Goal: Task Accomplishment & Management: Manage account settings

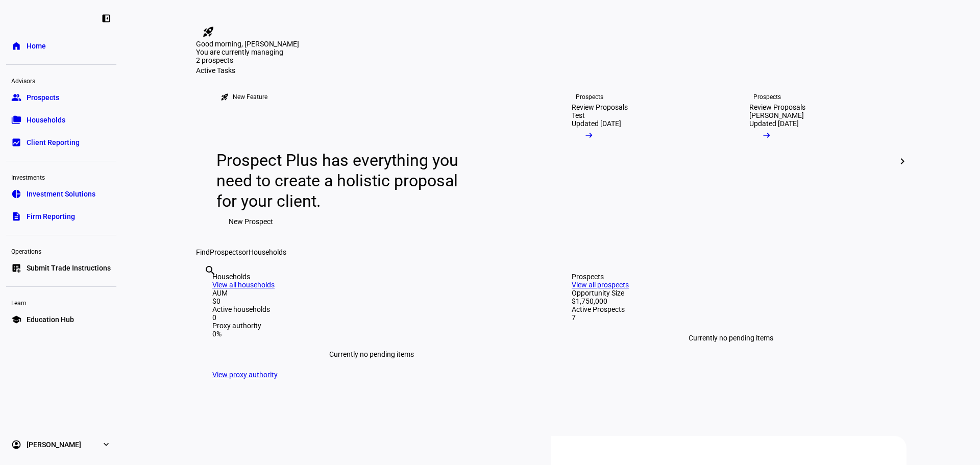
click at [897, 167] on mat-icon "chevron_right" at bounding box center [902, 161] width 12 height 12
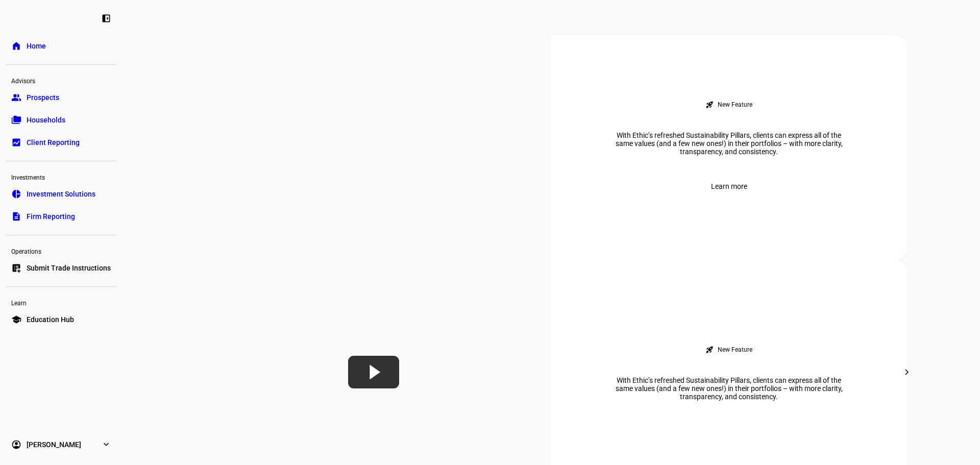
scroll to position [408, 0]
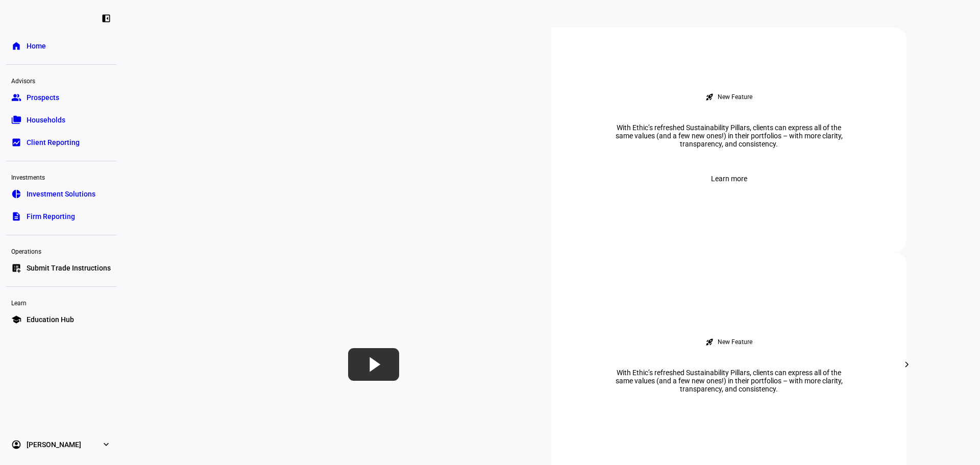
click at [59, 105] on link "group Prospects" at bounding box center [61, 97] width 110 height 20
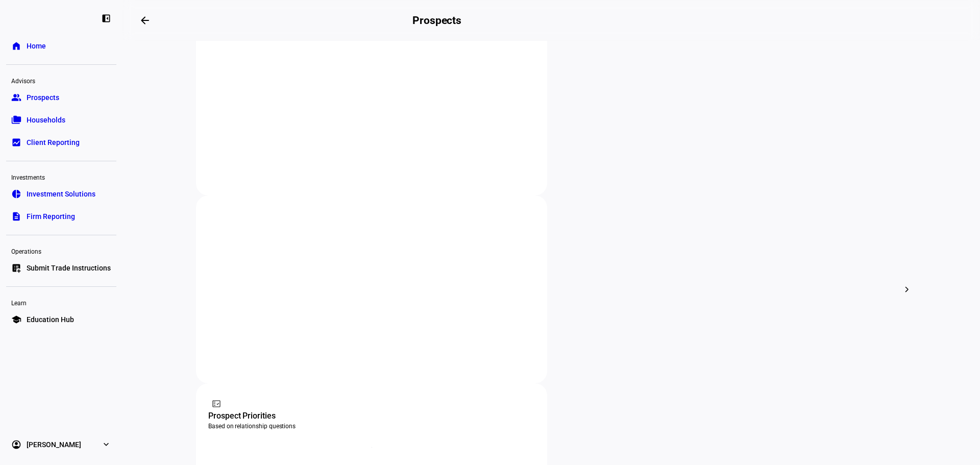
scroll to position [233, 0]
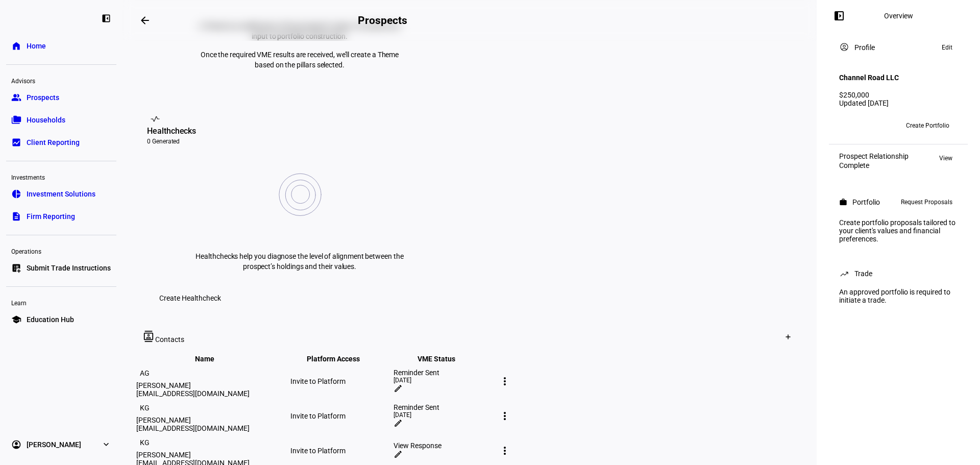
scroll to position [459, 0]
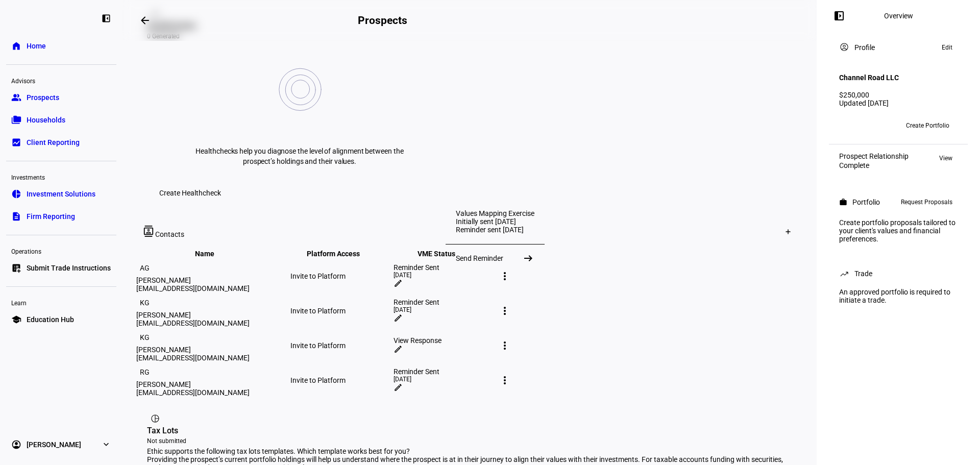
click at [494, 367] on div "Reminder Sent" at bounding box center [443, 371] width 101 height 8
click at [403, 383] on mat-icon "edit" at bounding box center [397, 387] width 9 height 9
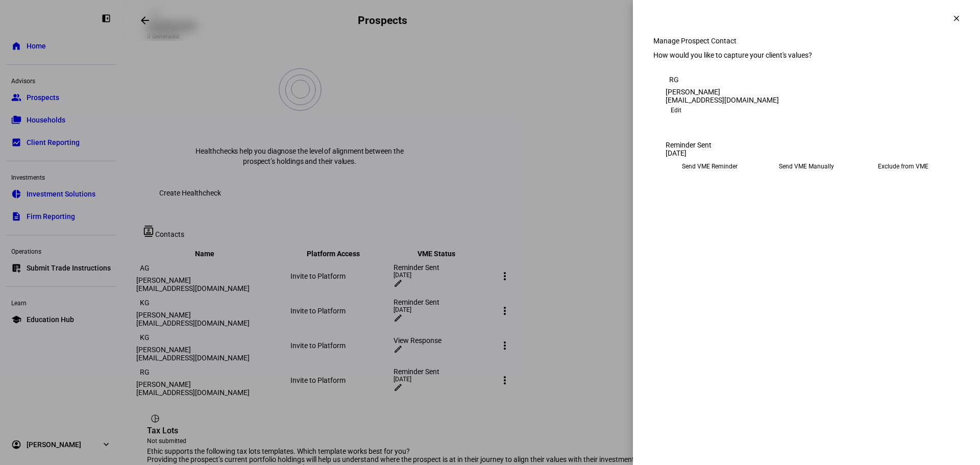
click at [725, 176] on eth-mega-radio-button "Send VME Reminder" at bounding box center [709, 166] width 88 height 18
click at [754, 149] on div "Reminder Sent [DATE] Send VME Reminder Send VME Manually Exclude from VME Ethic…" at bounding box center [806, 158] width 306 height 59
click at [955, 19] on mat-icon "clear" at bounding box center [956, 18] width 9 height 9
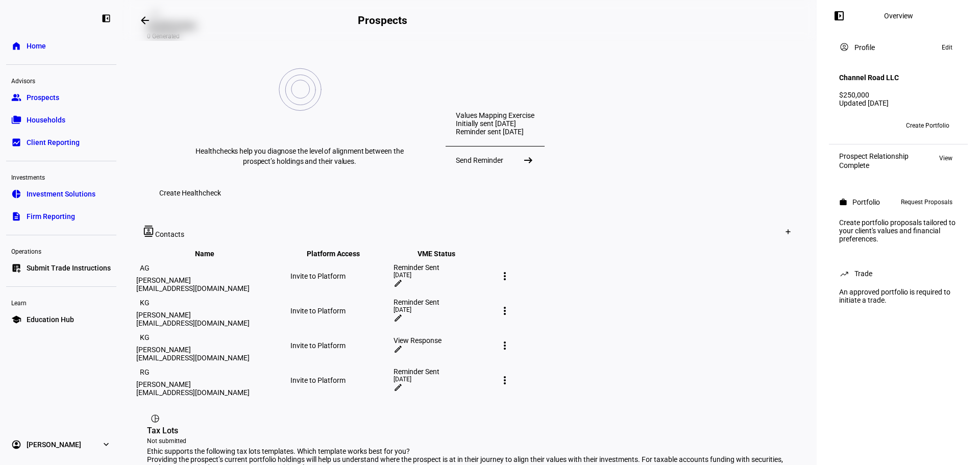
click at [494, 271] on div "[DATE]" at bounding box center [443, 274] width 101 height 7
click at [511, 270] on mat-icon "more_vert" at bounding box center [504, 276] width 12 height 12
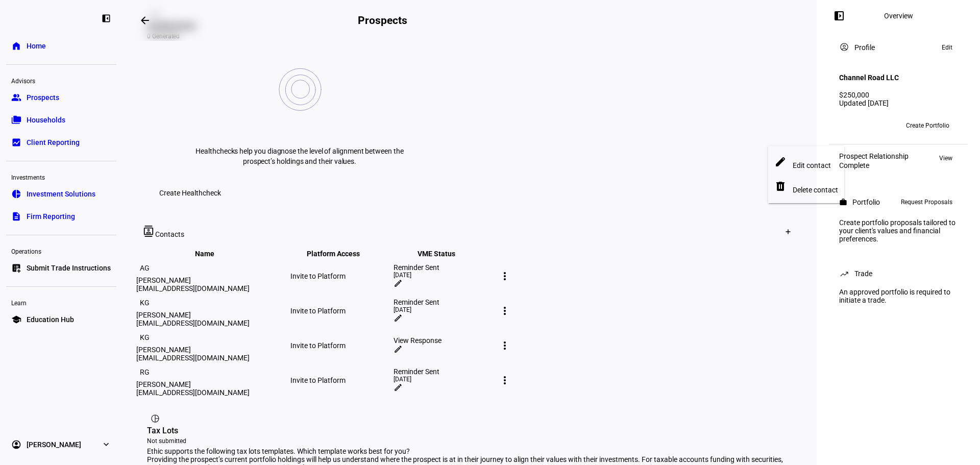
click at [633, 137] on div at bounding box center [490, 232] width 980 height 465
click at [403, 279] on mat-icon "edit" at bounding box center [397, 283] width 9 height 9
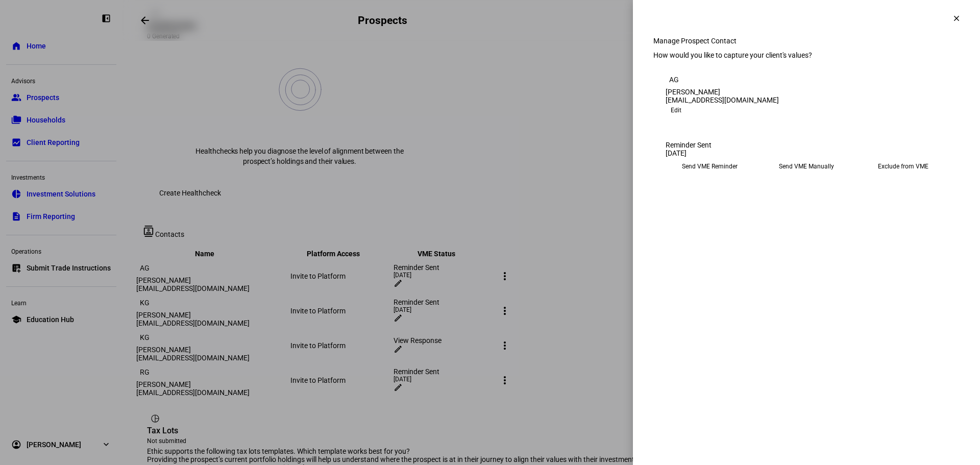
click at [697, 176] on eth-mega-radio-button "Send VME Reminder" at bounding box center [709, 166] width 88 height 18
click at [727, 208] on span "Submit Preferences" at bounding box center [696, 198] width 62 height 20
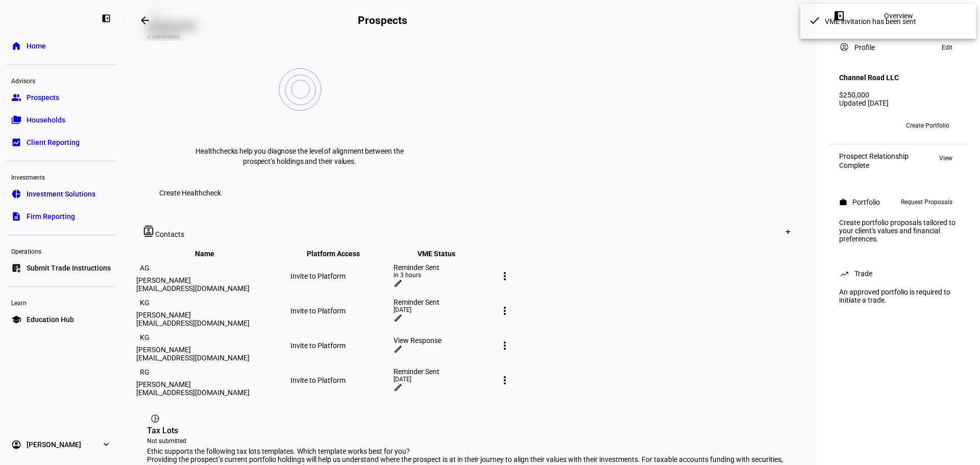
click at [494, 298] on div "Reminder Sent [DATE] edit" at bounding box center [443, 311] width 101 height 26
click at [403, 313] on mat-icon "edit" at bounding box center [397, 317] width 9 height 9
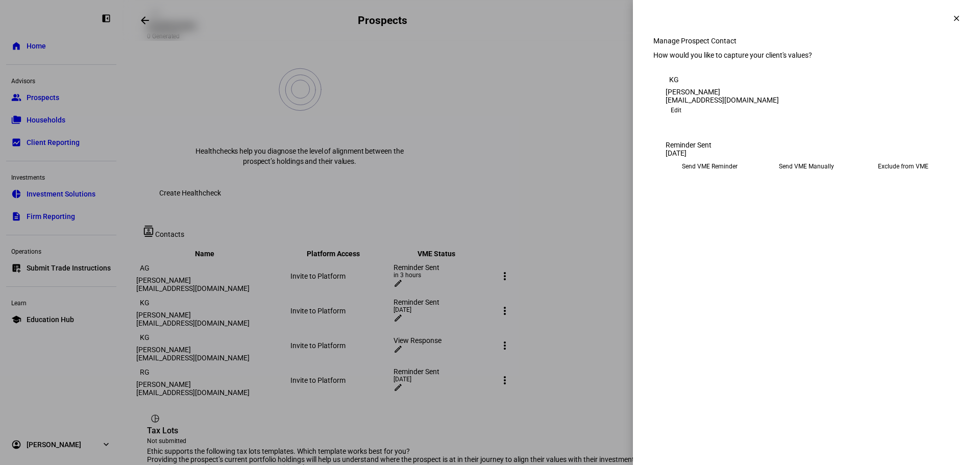
click at [691, 176] on eth-mega-radio-button "Send VME Reminder" at bounding box center [709, 166] width 88 height 18
click at [727, 208] on span "Submit Preferences" at bounding box center [696, 198] width 62 height 20
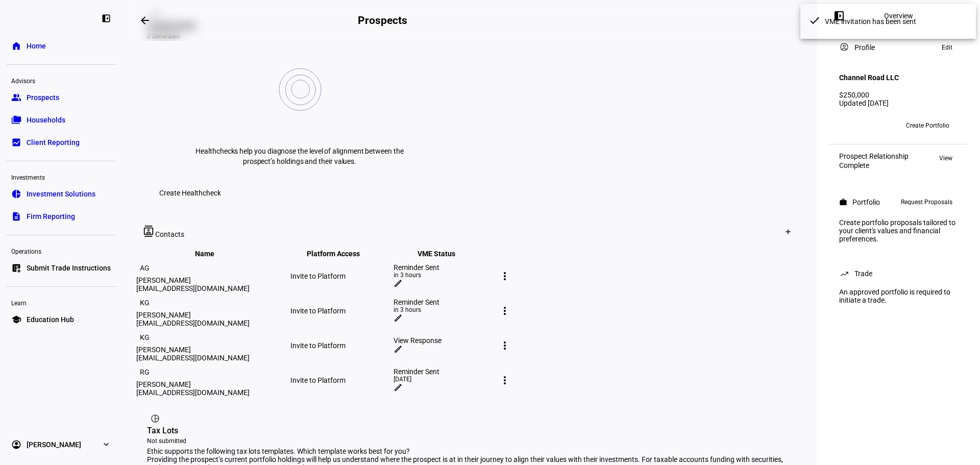
click at [403, 383] on mat-icon "edit" at bounding box center [397, 387] width 9 height 9
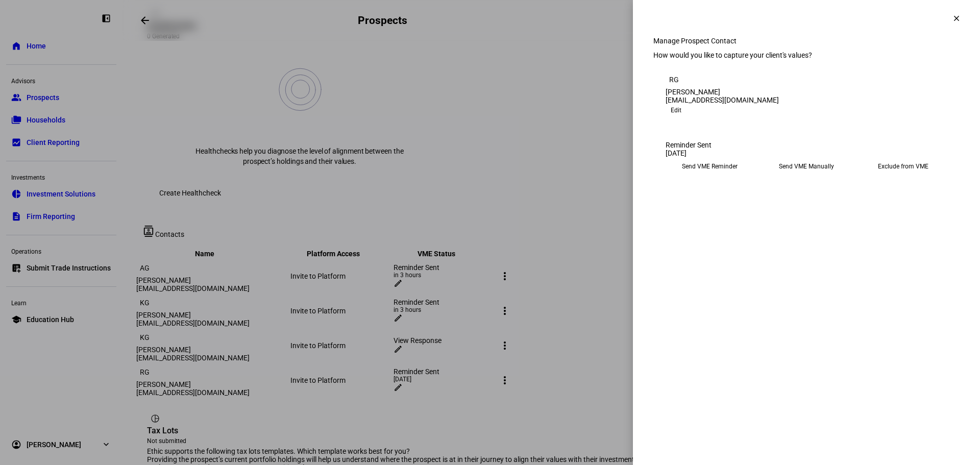
click at [700, 176] on eth-mega-radio-button "Send VME Reminder" at bounding box center [709, 166] width 88 height 18
click at [727, 208] on span "Submit Preferences" at bounding box center [696, 198] width 62 height 20
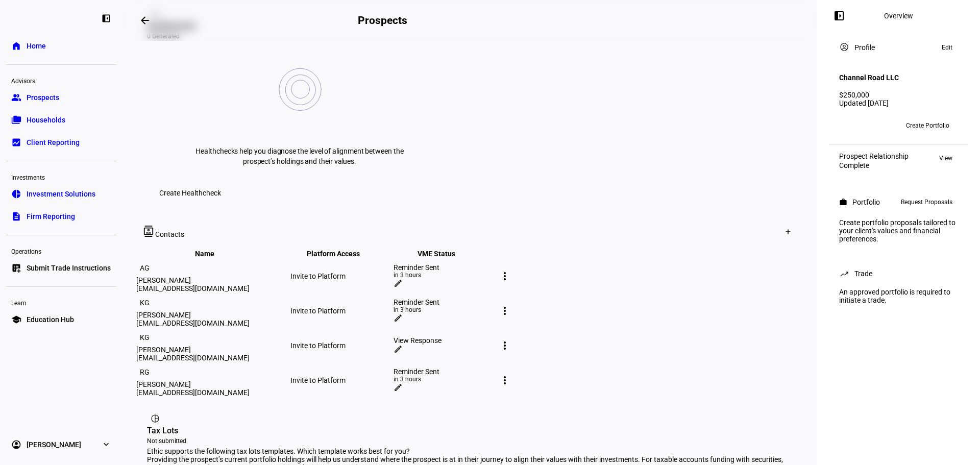
click at [494, 336] on div "View Response" at bounding box center [443, 340] width 101 height 8
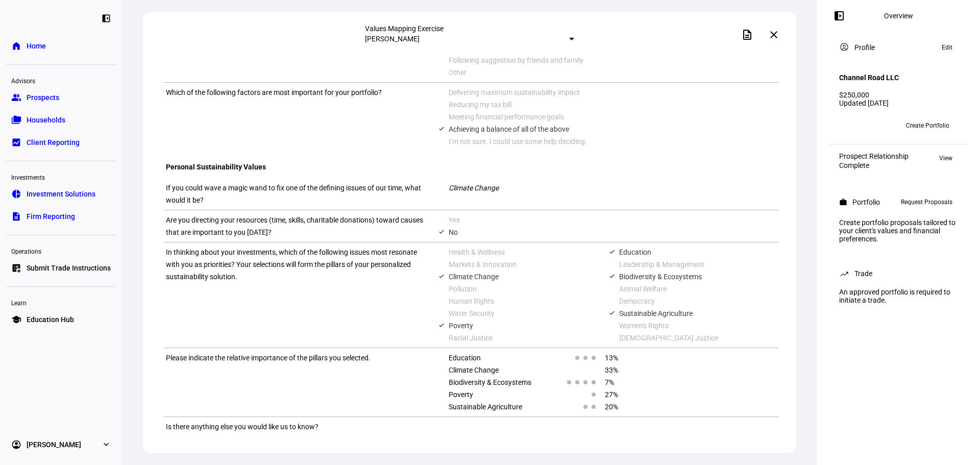
scroll to position [621, 0]
click at [423, 420] on div at bounding box center [601, 426] width 356 height 12
click at [783, 36] on span at bounding box center [773, 34] width 24 height 24
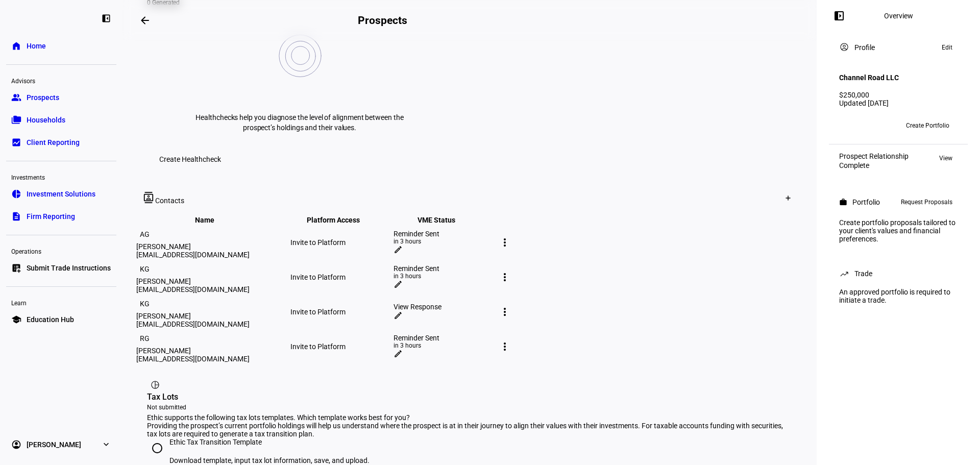
scroll to position [591, 0]
